Goal: Information Seeking & Learning: Find contact information

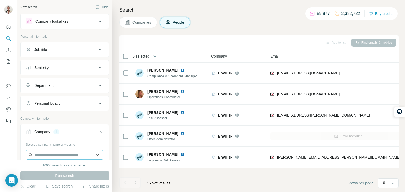
scroll to position [0, 44]
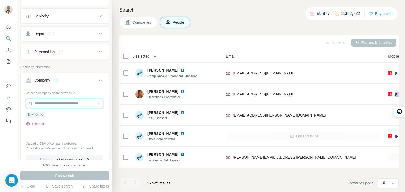
click at [86, 106] on input "text" at bounding box center [64, 103] width 77 height 9
paste input "**********"
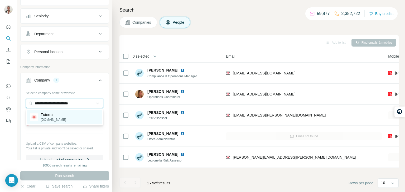
type input "**********"
click at [72, 119] on div "Futerra wearefuterra.com" at bounding box center [64, 117] width 75 height 14
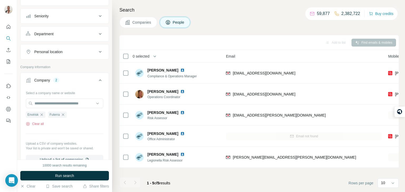
click at [72, 119] on div "Envirisk Futerra Clear all" at bounding box center [64, 117] width 77 height 18
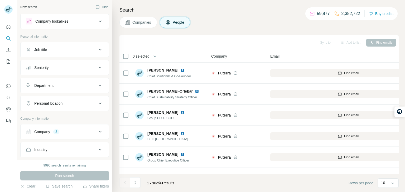
scroll to position [38, 0]
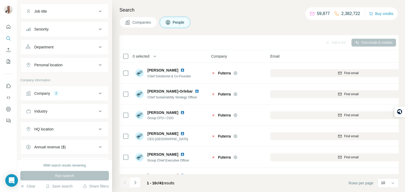
click at [91, 89] on button "Company 2" at bounding box center [65, 93] width 88 height 13
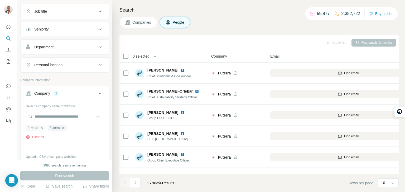
click at [42, 129] on icon "button" at bounding box center [42, 128] width 4 height 4
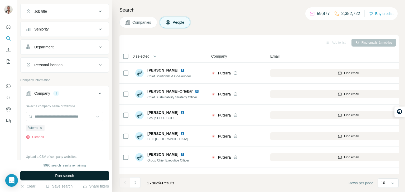
click at [74, 175] on span "Run search" at bounding box center [64, 175] width 19 height 5
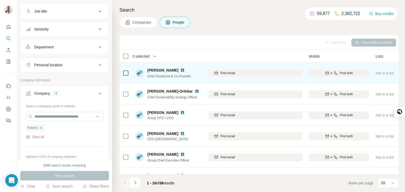
scroll to position [0, 122]
click at [314, 74] on div "Find both" at bounding box center [340, 73] width 60 height 5
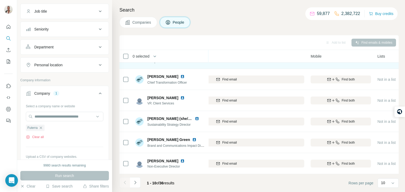
scroll to position [0, 122]
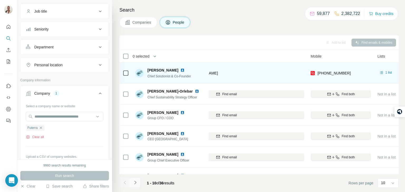
click at [137, 187] on button "Navigate to next page" at bounding box center [135, 183] width 11 height 11
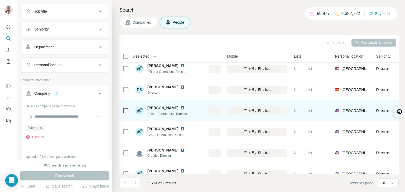
scroll to position [68, 206]
click at [272, 113] on button "Find both" at bounding box center [256, 111] width 60 height 8
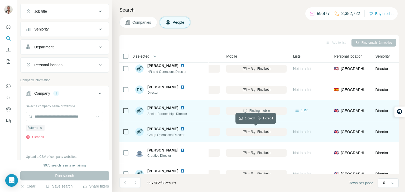
click at [261, 134] on button "Find both" at bounding box center [256, 132] width 60 height 8
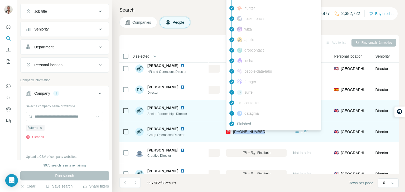
drag, startPoint x: 261, startPoint y: 130, endPoint x: 232, endPoint y: 135, distance: 29.6
click at [232, 135] on div "+447521719918" at bounding box center [256, 132] width 60 height 14
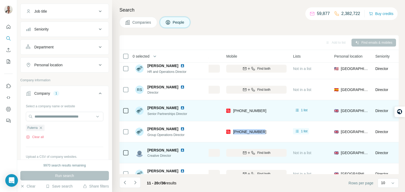
copy span "+447521719918"
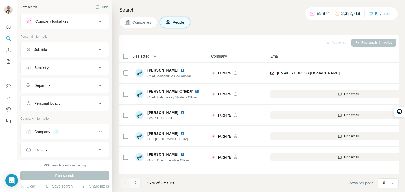
click at [137, 179] on button "Navigate to next page" at bounding box center [135, 183] width 11 height 11
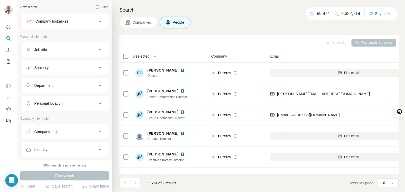
scroll to position [85, 0]
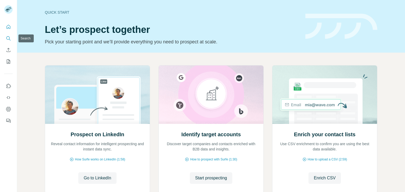
click at [6, 36] on icon "Search" at bounding box center [8, 38] width 5 height 5
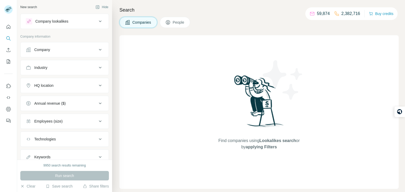
click at [57, 47] on div "Company" at bounding box center [61, 49] width 71 height 5
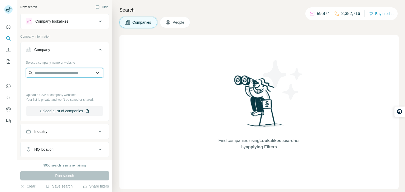
click at [59, 71] on input "text" at bounding box center [64, 72] width 77 height 9
paste input "**********"
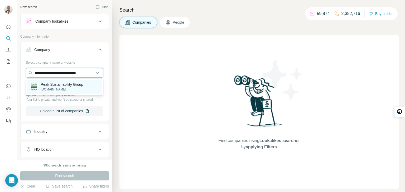
type input "**********"
click at [67, 86] on p "Peak Sustainability Group" at bounding box center [62, 84] width 42 height 5
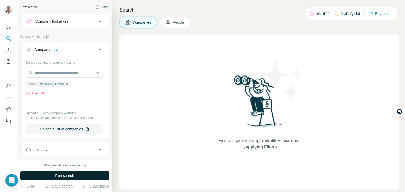
click at [82, 174] on button "Run search" at bounding box center [64, 175] width 89 height 9
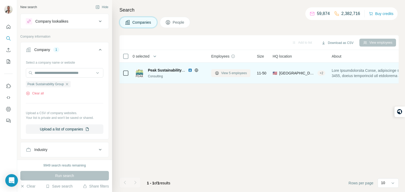
click at [226, 75] on span "View 5 employees" at bounding box center [234, 73] width 26 height 5
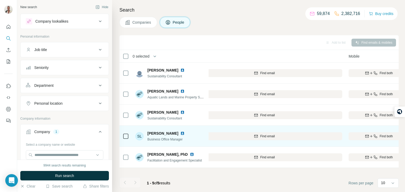
scroll to position [0, 71]
